Goal: Information Seeking & Learning: Stay updated

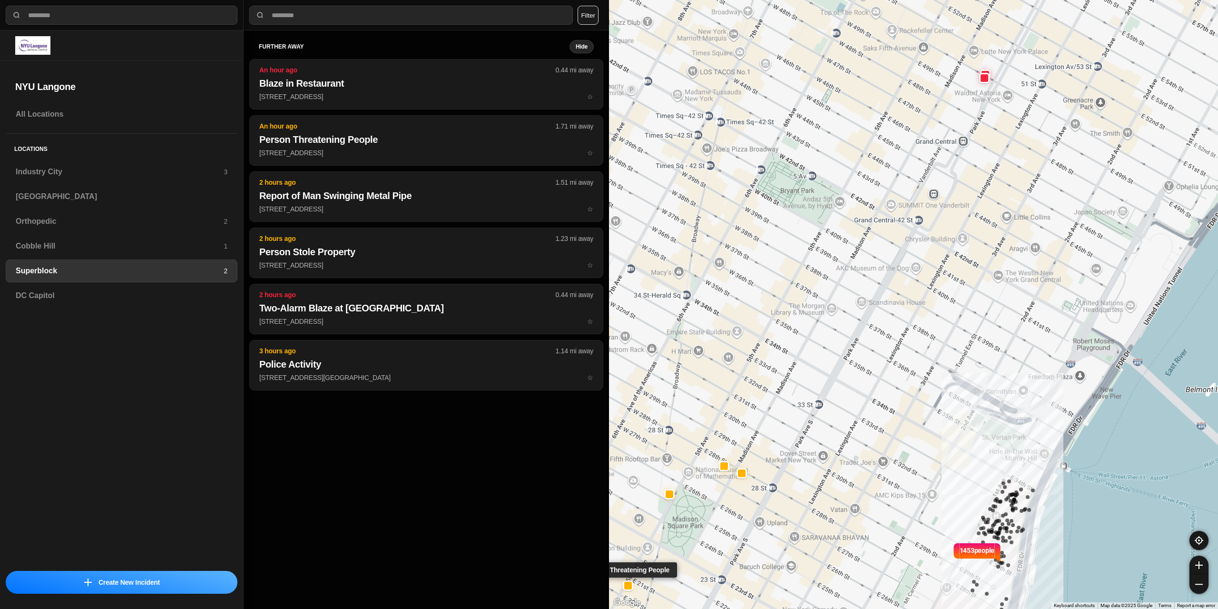
select select "*"
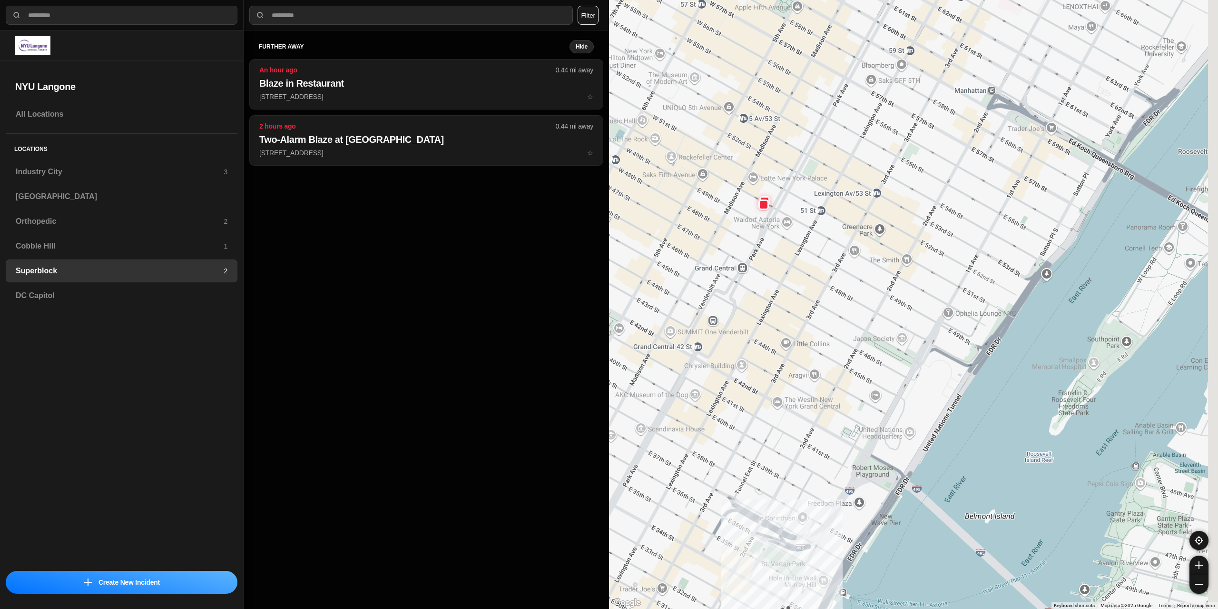
drag, startPoint x: 933, startPoint y: 102, endPoint x: 711, endPoint y: 231, distance: 256.6
click at [711, 231] on div "1453 people" at bounding box center [913, 304] width 609 height 609
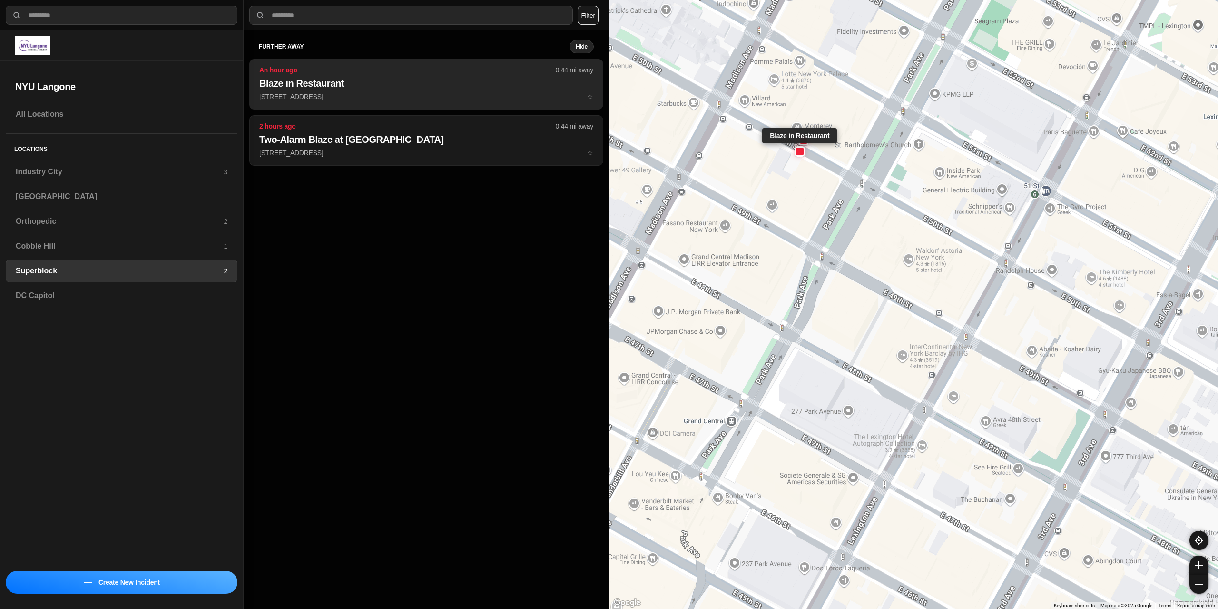
click at [403, 96] on p "[STREET_ADDRESS] ☆" at bounding box center [426, 97] width 334 height 10
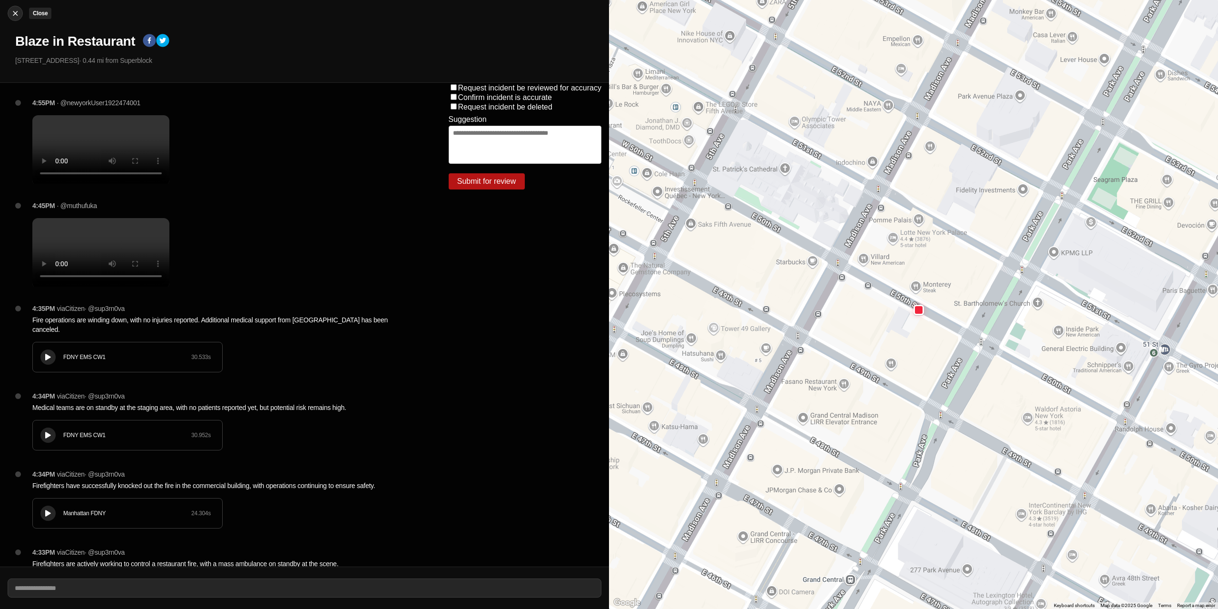
click at [11, 18] on img at bounding box center [15, 14] width 10 height 10
select select "*"
